Goal: Information Seeking & Learning: Learn about a topic

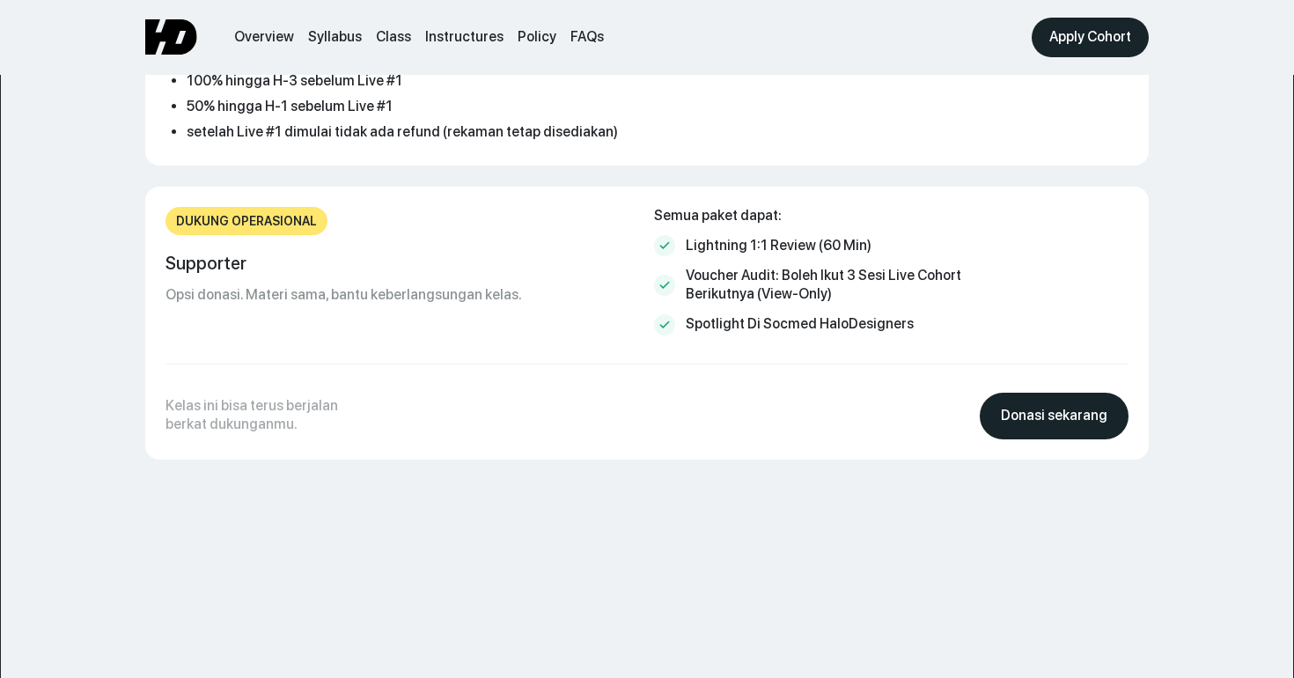
scroll to position [8020, 0]
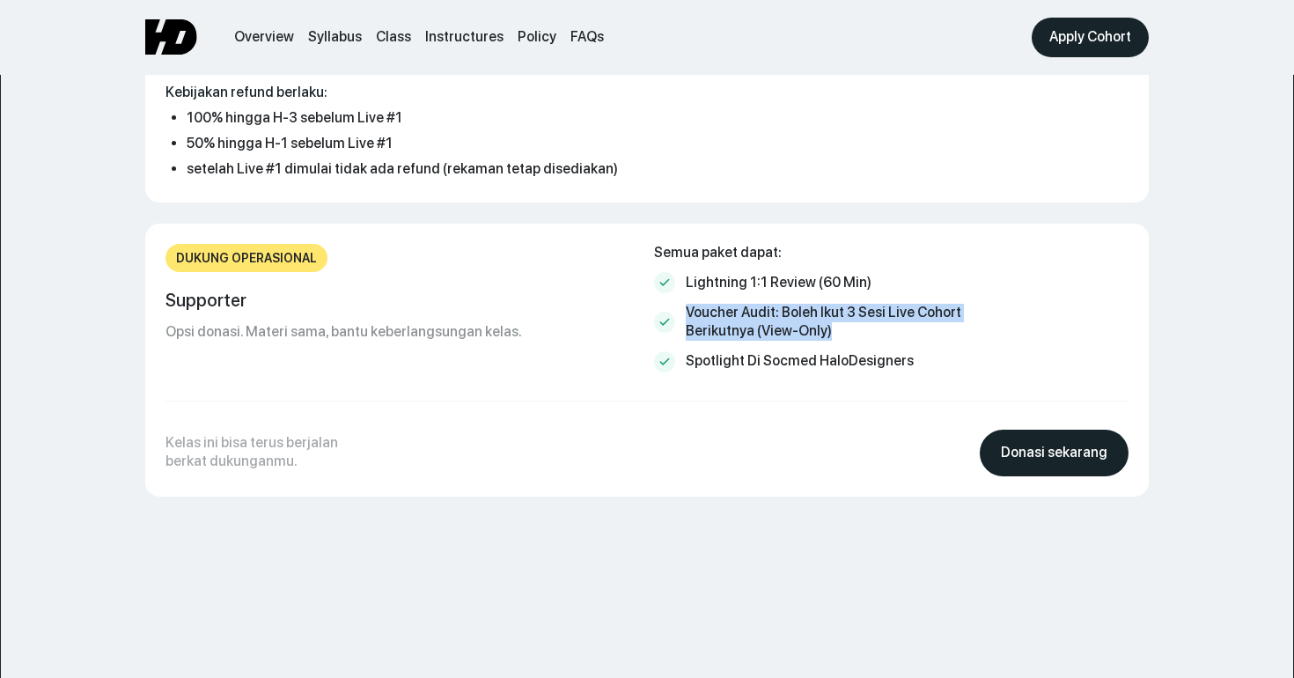
drag, startPoint x: 688, startPoint y: 276, endPoint x: 848, endPoint y: 299, distance: 161.1
click at [848, 304] on div "Voucher audit: boleh ikut 3 sesi live cohort berikutnya (view-only)" at bounding box center [824, 322] width 276 height 37
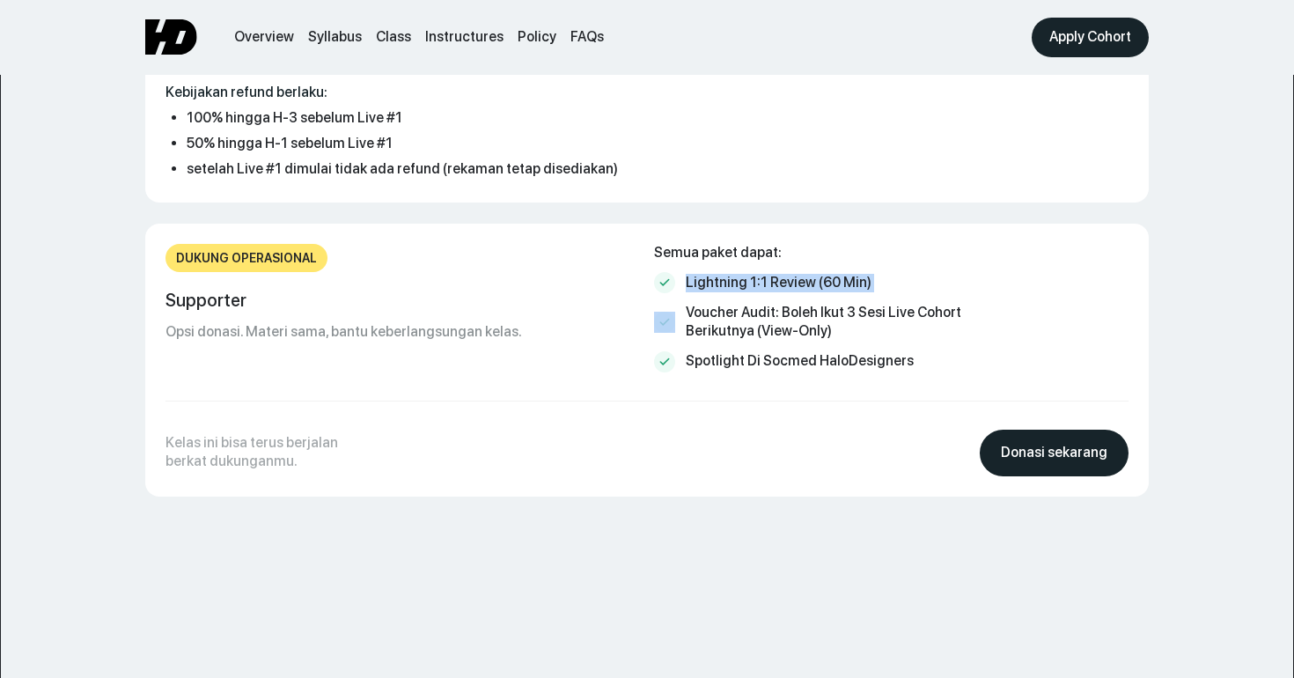
drag, startPoint x: 686, startPoint y: 244, endPoint x: 928, endPoint y: 244, distance: 242.1
click at [928, 244] on div "Semua paket dapat: Lightning 1:1 review (60 min) Voucher audit: boleh ikut 3 se…" at bounding box center [891, 308] width 475 height 129
click at [704, 352] on div "Spotlight di socmed HaloDesigners" at bounding box center [800, 361] width 228 height 18
drag, startPoint x: 686, startPoint y: 326, endPoint x: 937, endPoint y: 326, distance: 250.9
click at [937, 326] on div "Semua paket dapat: Lightning 1:1 review (60 min) Voucher audit: boleh ikut 3 se…" at bounding box center [891, 308] width 475 height 129
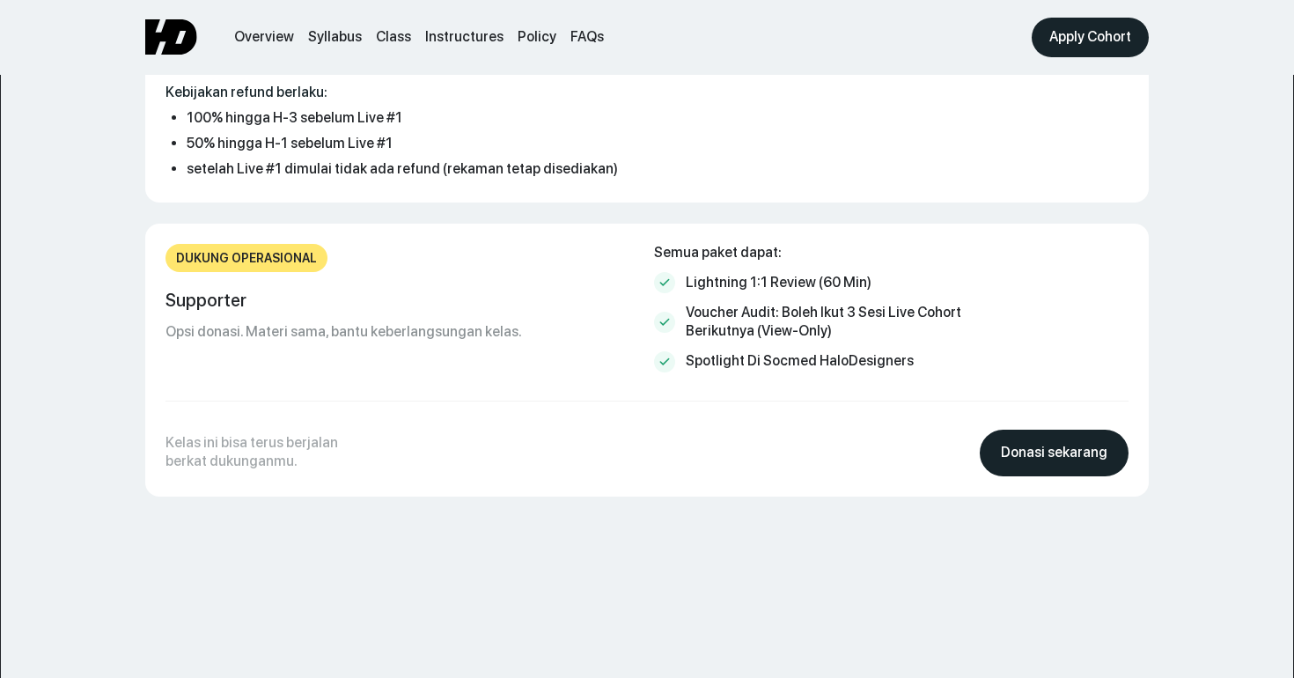
click at [592, 283] on div "Dukung operasional Supporter Opsi donasi. Materi sama, bantu keberlangsungan ke…" at bounding box center [403, 293] width 475 height 99
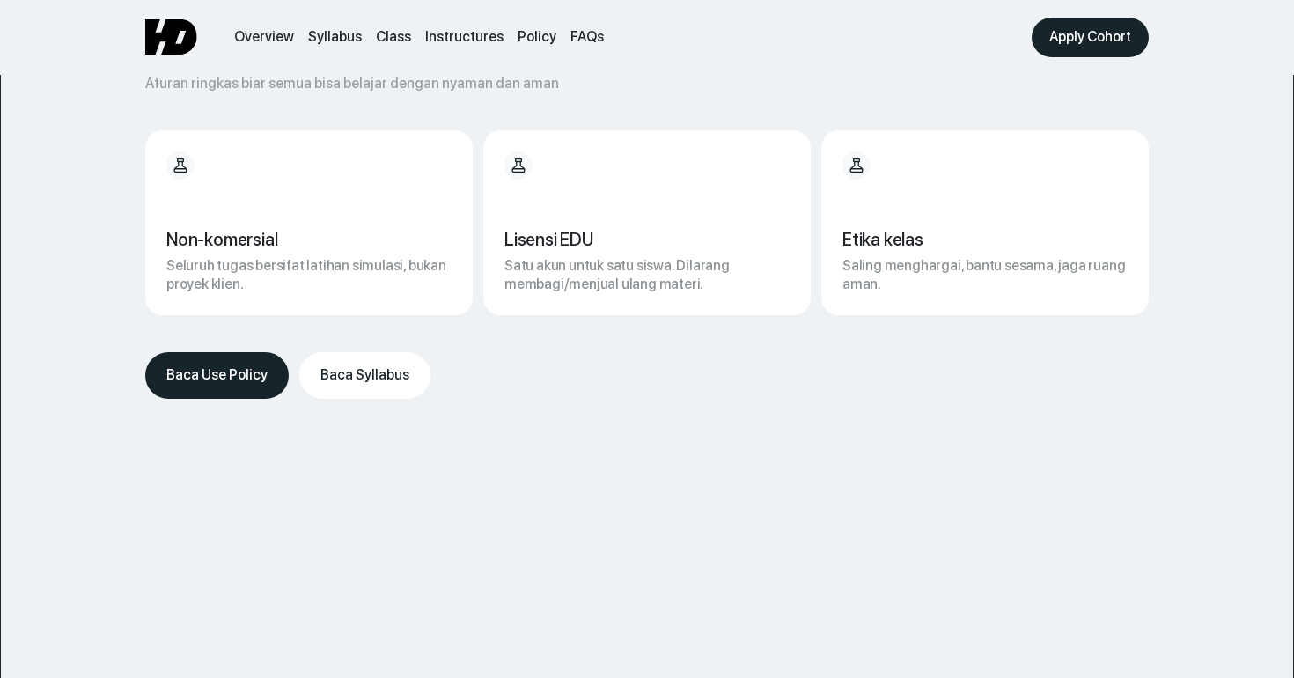
scroll to position [9228, 0]
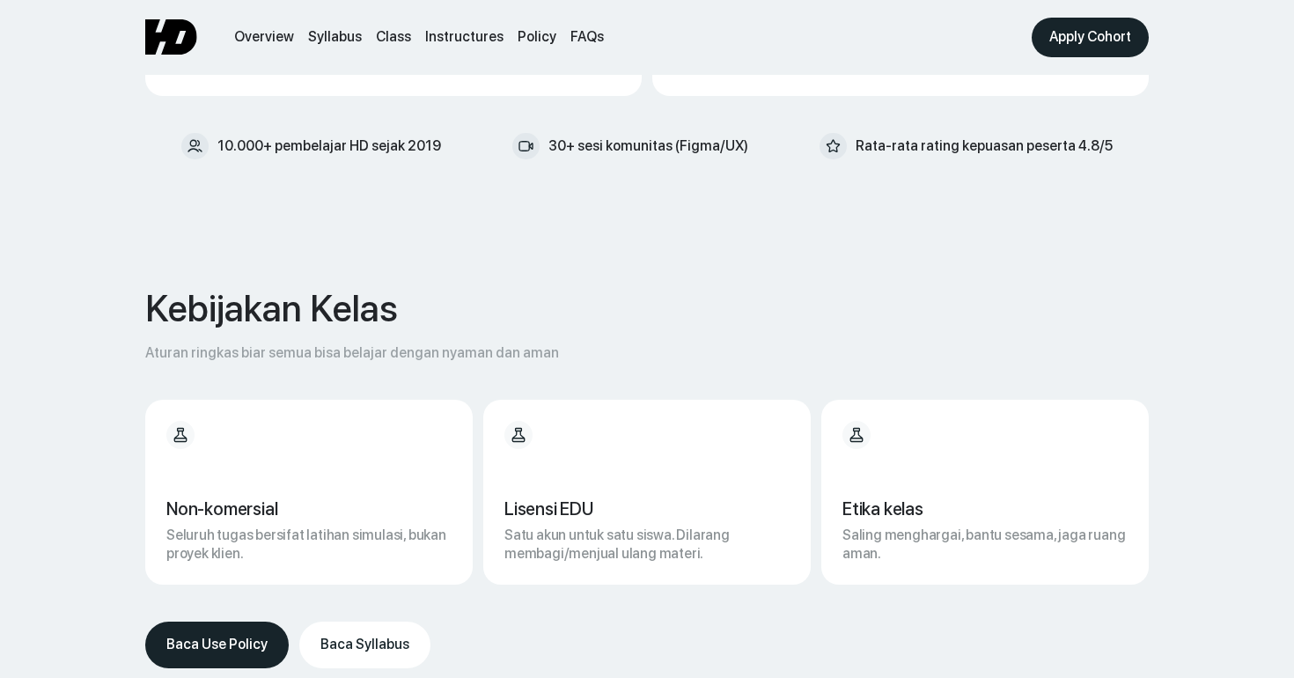
scroll to position [9227, 0]
